Goal: Transaction & Acquisition: Purchase product/service

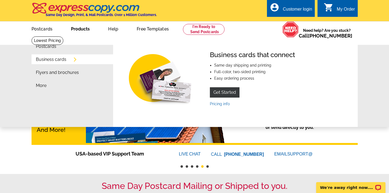
click at [54, 62] on link "Business cards" at bounding box center [51, 59] width 30 height 4
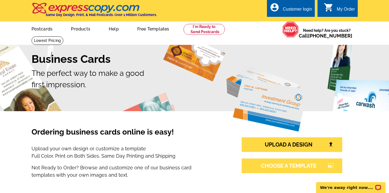
click at [314, 166] on link "CHOOSE A TEMPLATE photo_size_select_large" at bounding box center [292, 165] width 101 height 15
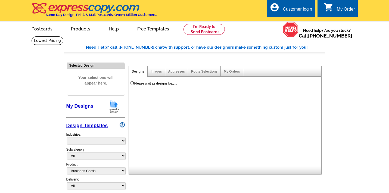
select select "3"
select select "5"
select select "973"
